Goal: Transaction & Acquisition: Purchase product/service

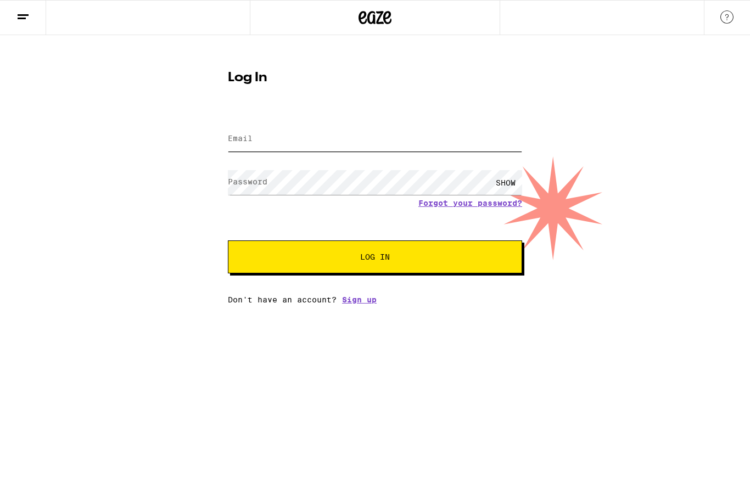
click at [251, 148] on input "Email" at bounding box center [375, 139] width 294 height 25
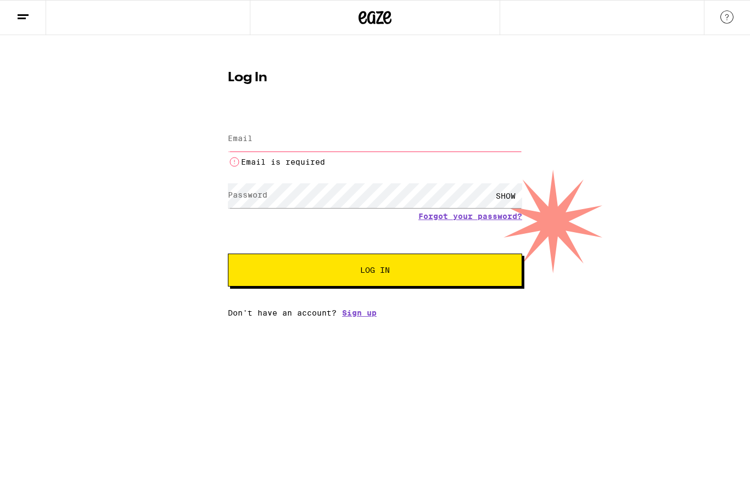
type input "[EMAIL_ADDRESS][DOMAIN_NAME]"
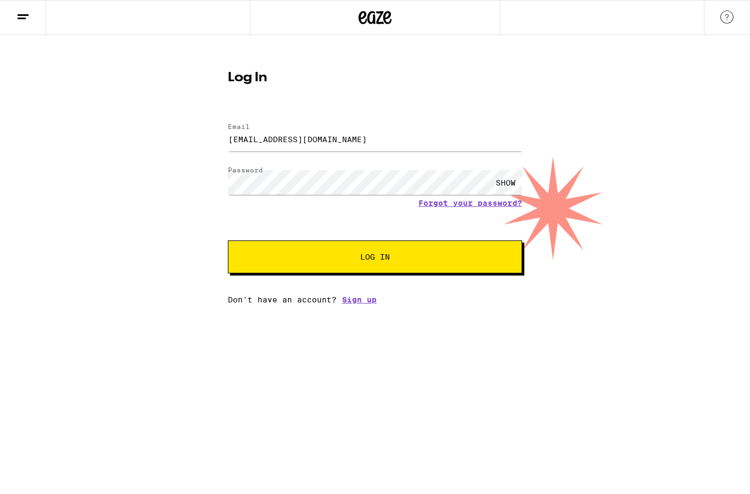
click at [434, 257] on span "Log In" at bounding box center [374, 257] width 205 height 8
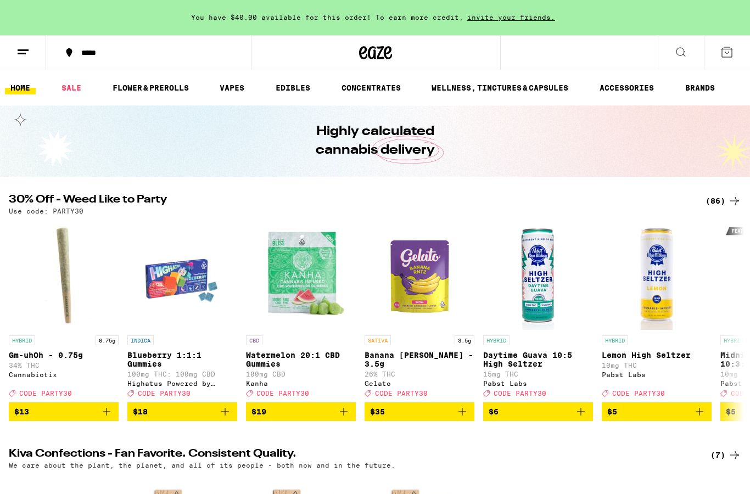
click at [90, 52] on div "*****" at bounding box center [155, 53] width 159 height 8
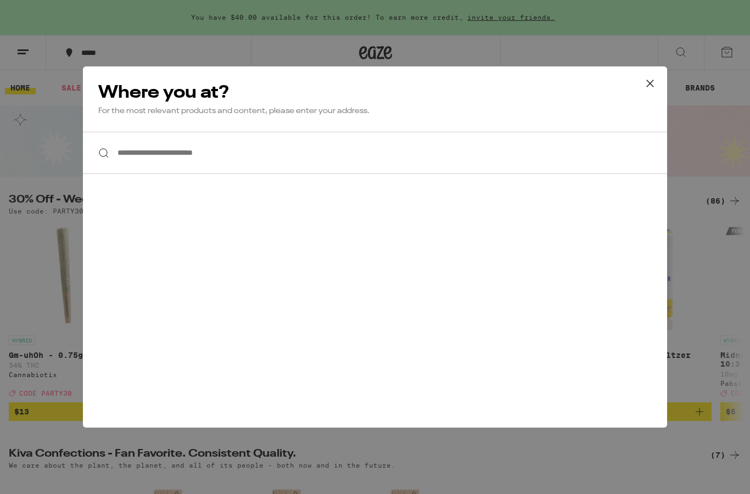
click at [142, 149] on input "**********" at bounding box center [375, 153] width 584 height 42
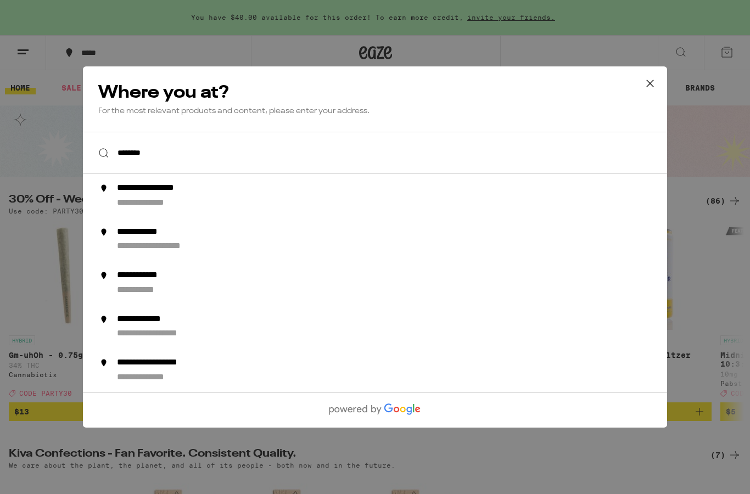
click at [147, 192] on div "**********" at bounding box center [165, 189] width 97 height 12
type input "**********"
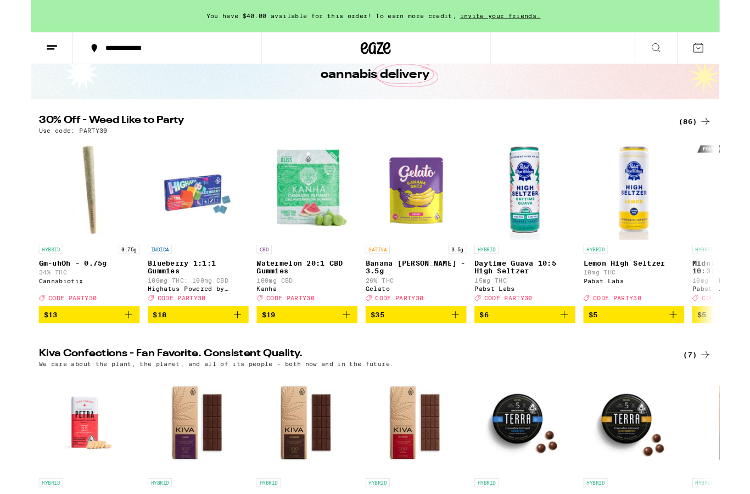
scroll to position [70, 0]
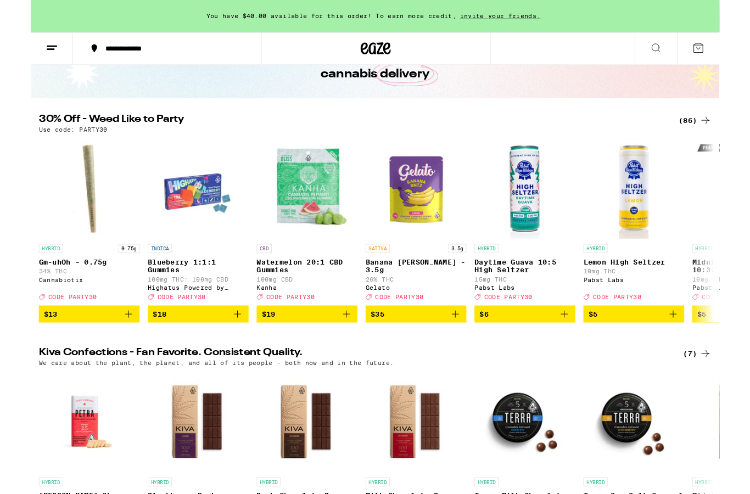
click at [724, 137] on div "(86)" at bounding box center [723, 131] width 36 height 13
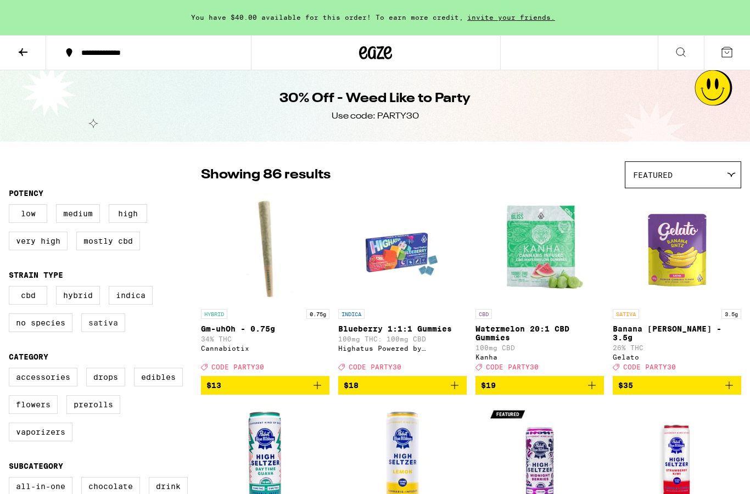
click at [116, 328] on label "Sativa" at bounding box center [103, 322] width 44 height 19
click at [12, 288] on input "Sativa" at bounding box center [11, 288] width 1 height 1
checkbox input "true"
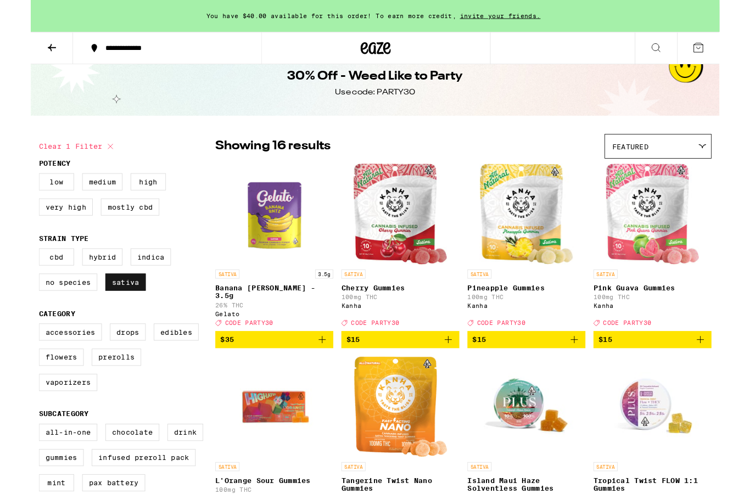
scroll to position [16, 0]
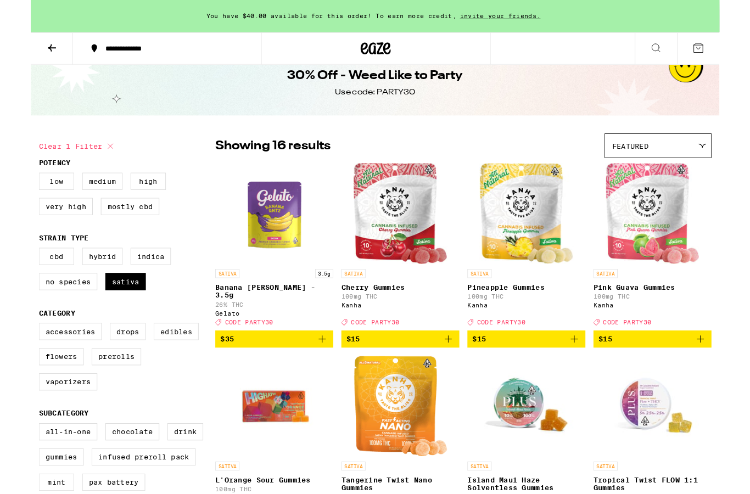
click at [166, 369] on label "Edibles" at bounding box center [158, 361] width 49 height 19
click at [12, 354] on input "Edibles" at bounding box center [11, 353] width 1 height 1
checkbox input "true"
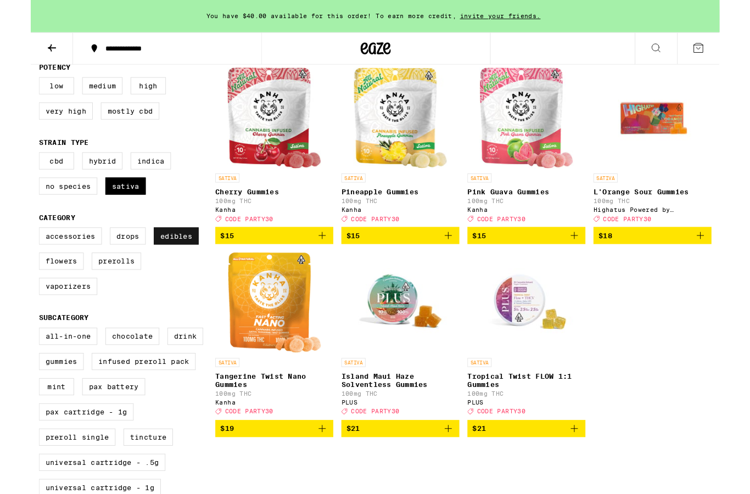
scroll to position [120, 0]
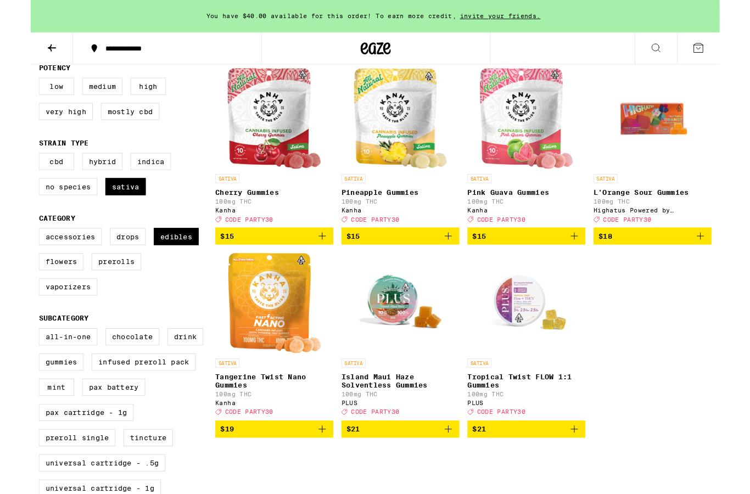
click at [453, 266] on button "$15" at bounding box center [402, 257] width 128 height 19
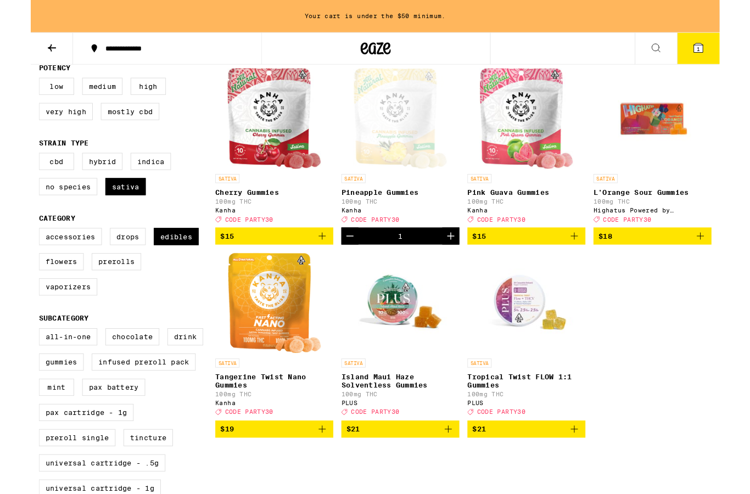
click at [319, 263] on icon "Add to bag" at bounding box center [317, 256] width 13 height 13
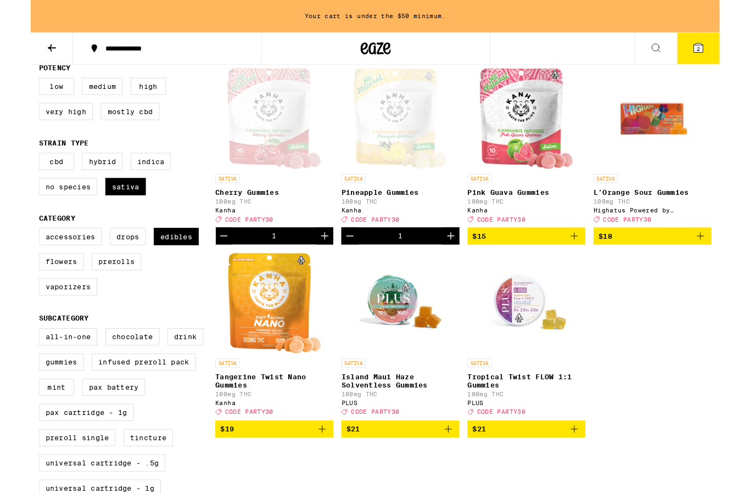
click at [584, 263] on span "$15" at bounding box center [539, 256] width 117 height 13
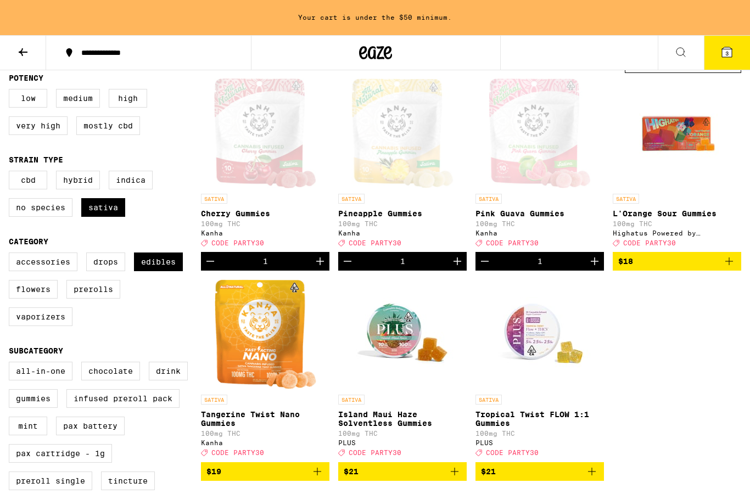
scroll to position [115, 0]
click at [588, 268] on icon "Increment" at bounding box center [594, 261] width 13 height 13
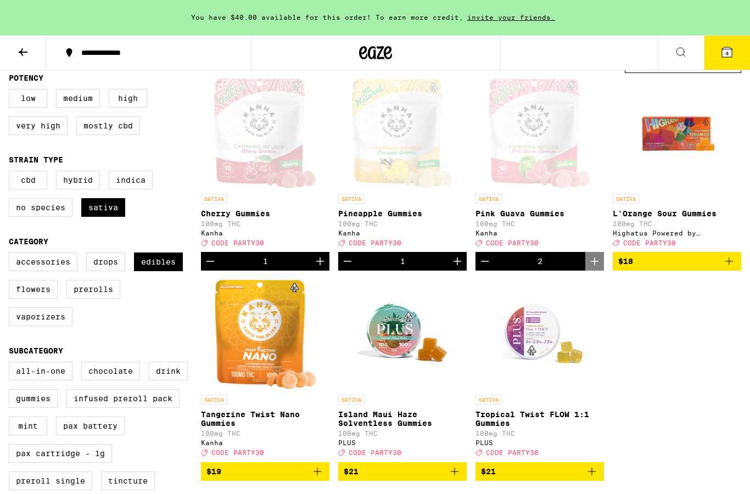
click at [731, 56] on icon at bounding box center [727, 52] width 10 height 10
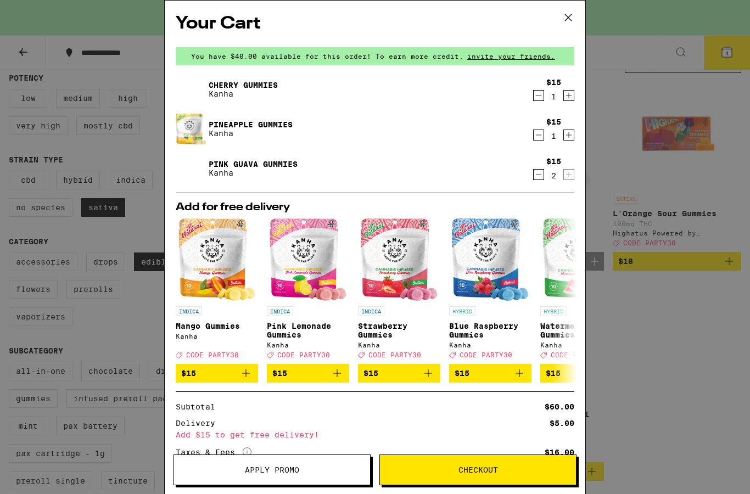
click at [564, 22] on icon at bounding box center [568, 17] width 16 height 16
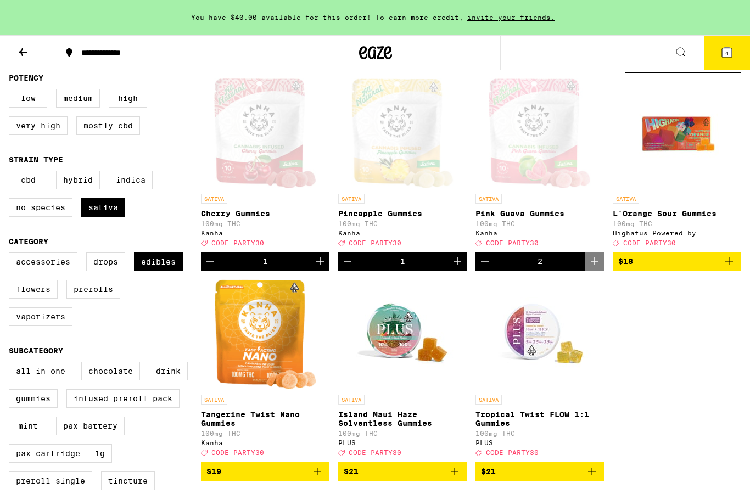
click at [732, 57] on icon at bounding box center [726, 52] width 13 height 13
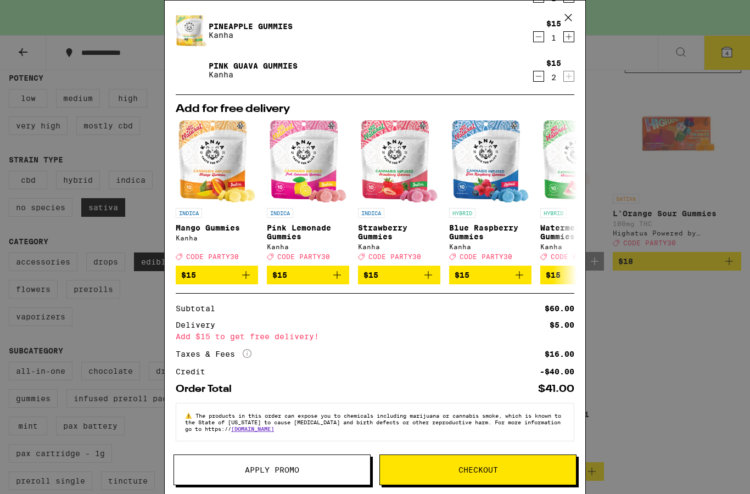
scroll to position [111, 0]
click at [302, 469] on span "Apply Promo" at bounding box center [272, 470] width 196 height 8
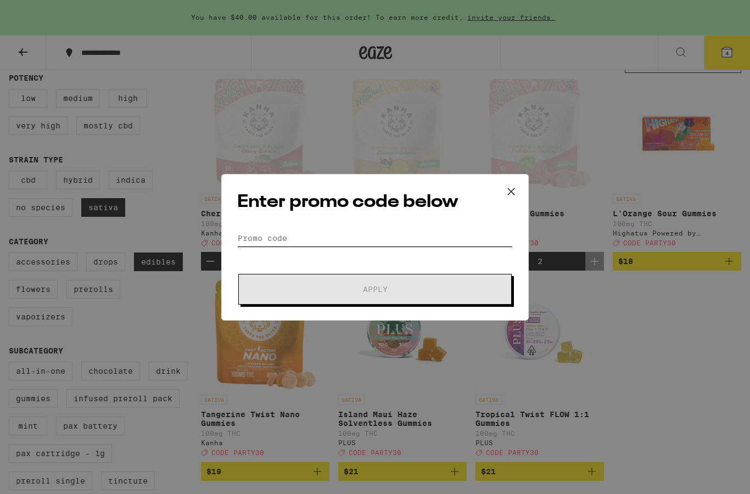
click at [300, 243] on input "Promo Code" at bounding box center [375, 238] width 276 height 16
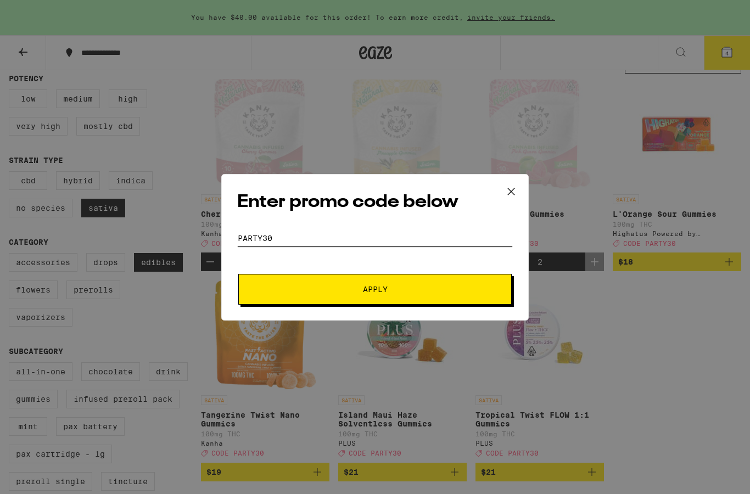
type input "Party30"
click at [449, 278] on button "Apply" at bounding box center [374, 289] width 273 height 31
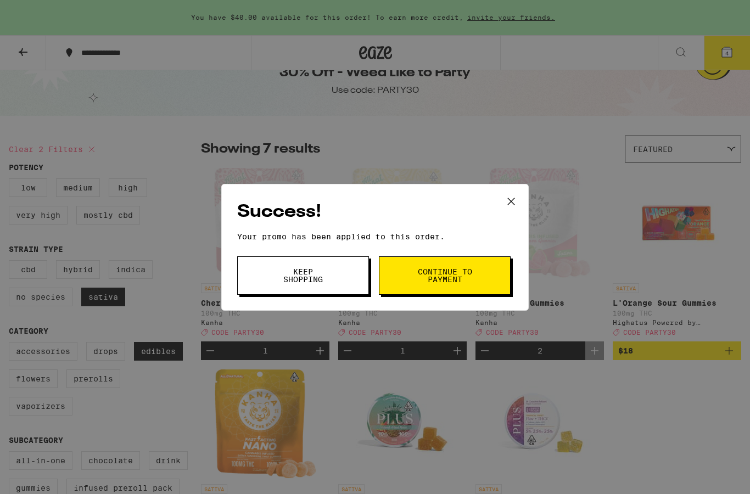
scroll to position [25, 0]
click at [460, 273] on span "Continue to payment" at bounding box center [445, 275] width 56 height 15
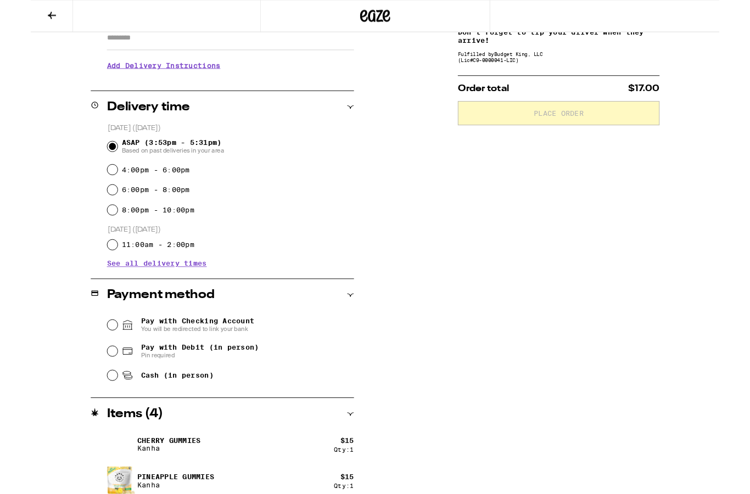
scroll to position [221, 0]
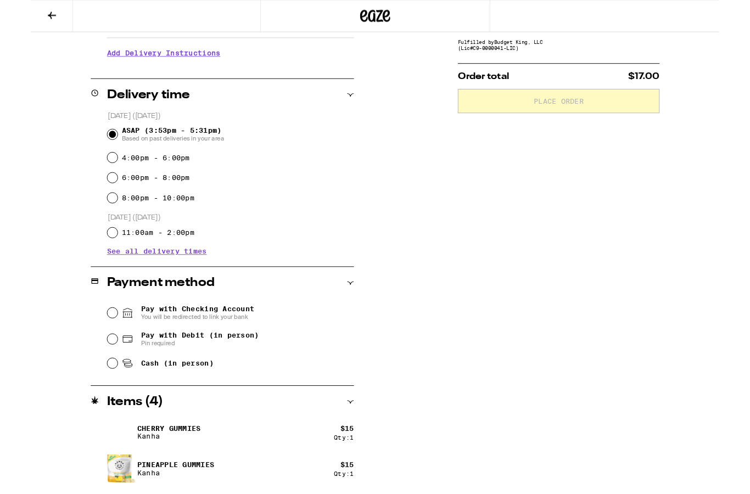
click at [223, 369] on span "Pay with Debit (in person)" at bounding box center [184, 365] width 128 height 9
click at [94, 370] on input "Pay with Debit (in person) Pin required" at bounding box center [88, 369] width 11 height 11
radio input "true"
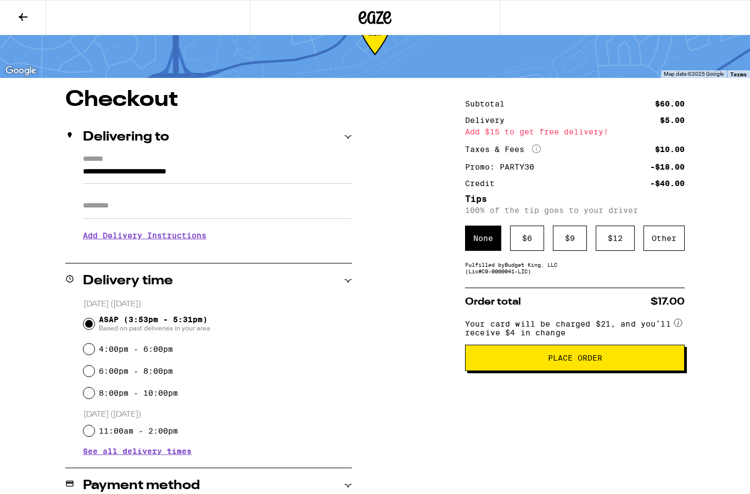
scroll to position [0, 0]
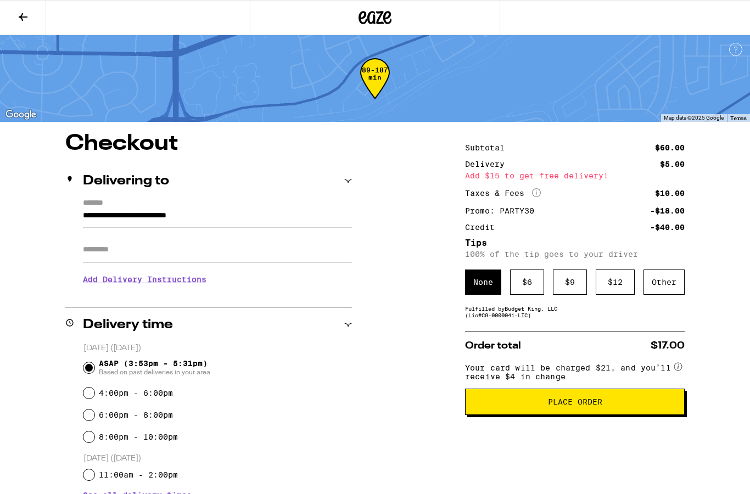
click at [606, 406] on span "Place Order" at bounding box center [574, 402] width 201 height 8
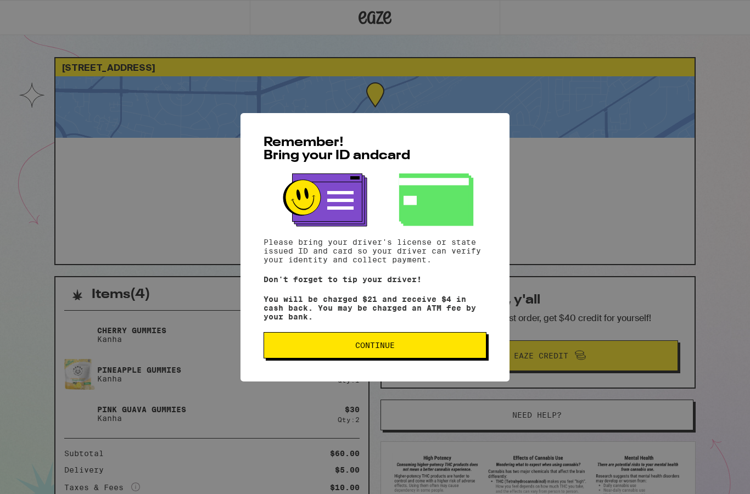
click at [436, 355] on button "Continue" at bounding box center [374, 345] width 223 height 26
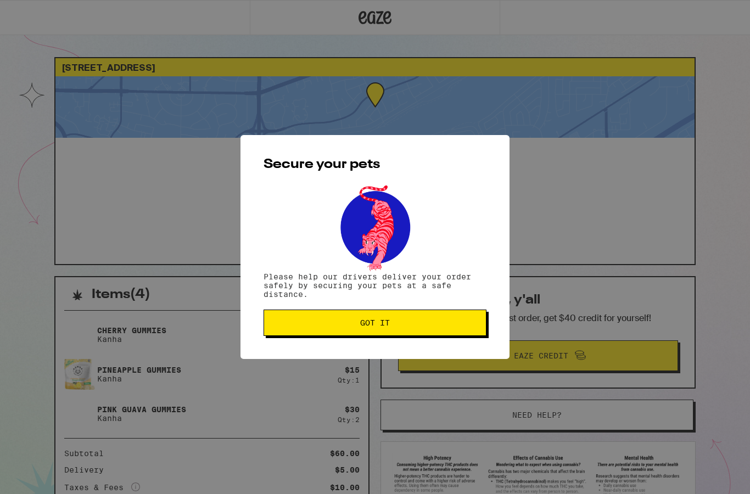
click at [408, 331] on button "Got it" at bounding box center [374, 323] width 223 height 26
